Goal: Task Accomplishment & Management: Use online tool/utility

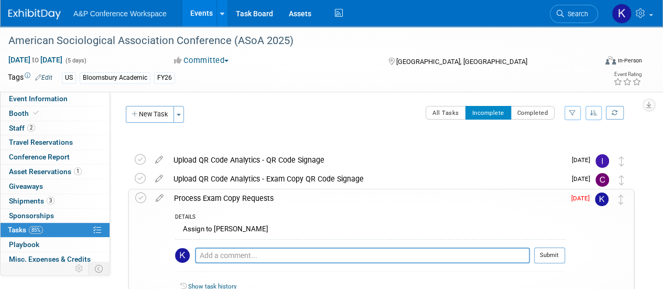
scroll to position [61, 0]
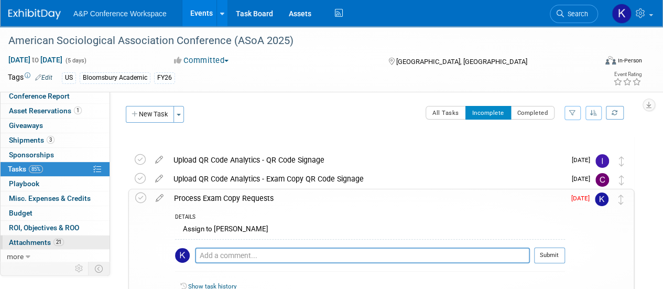
click at [45, 238] on span "Attachments 21" at bounding box center [36, 242] width 55 height 8
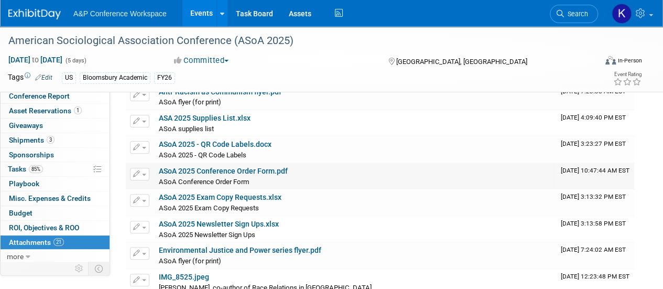
scroll to position [119, 0]
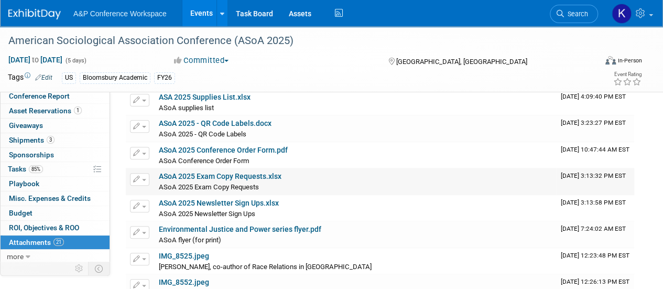
click at [251, 176] on link "ASoA 2025 Exam Copy Requests.xlsx" at bounding box center [220, 176] width 123 height 8
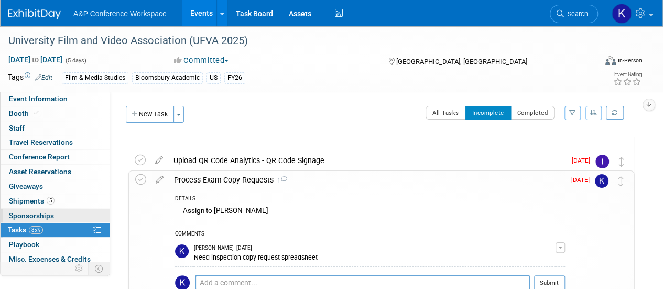
scroll to position [61, 0]
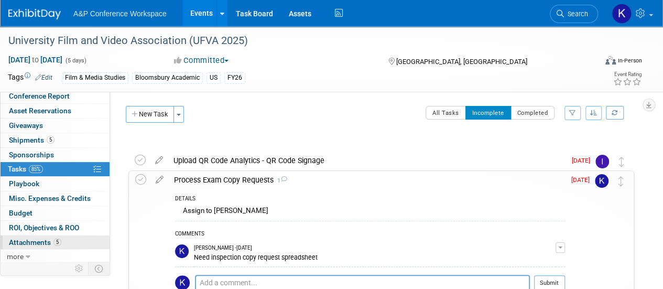
click at [47, 238] on span "Attachments 5" at bounding box center [35, 242] width 52 height 8
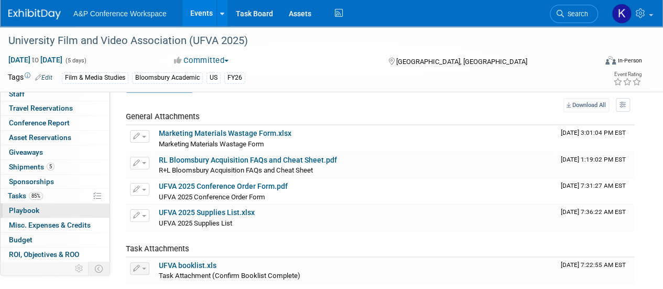
scroll to position [33, 0]
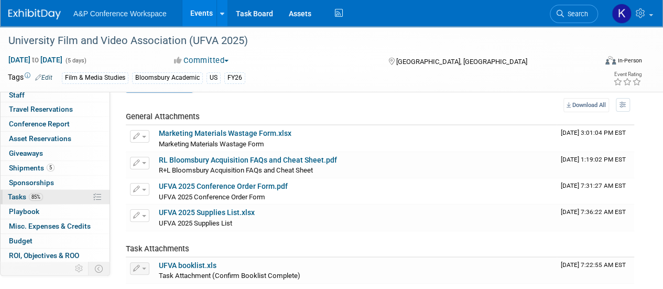
click at [39, 195] on span "85%" at bounding box center [36, 197] width 14 height 8
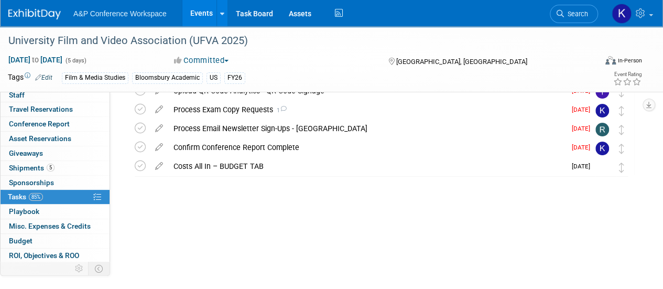
scroll to position [0, 0]
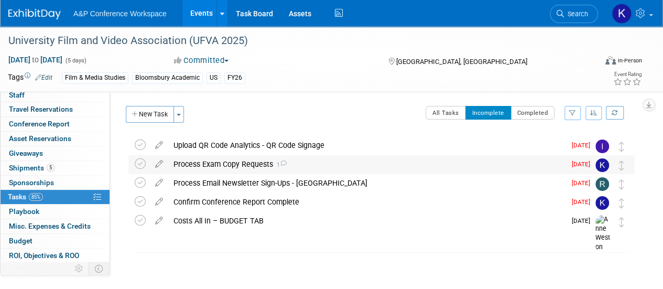
click at [202, 162] on div "Process Exam Copy Requests 1" at bounding box center [366, 164] width 397 height 18
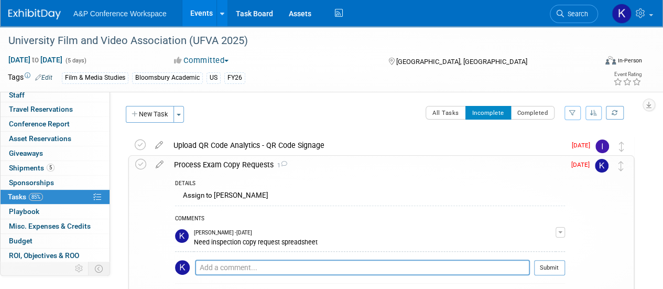
scroll to position [6, 0]
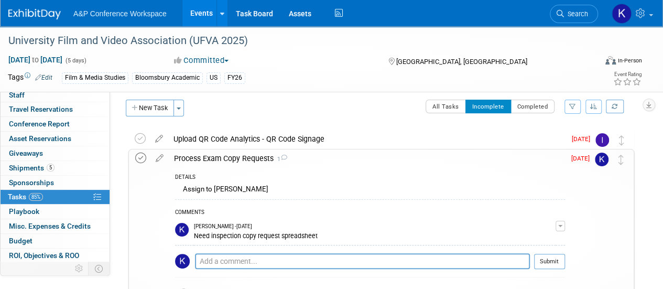
click at [140, 157] on icon at bounding box center [140, 158] width 11 height 11
